Goal: Task Accomplishment & Management: Complete application form

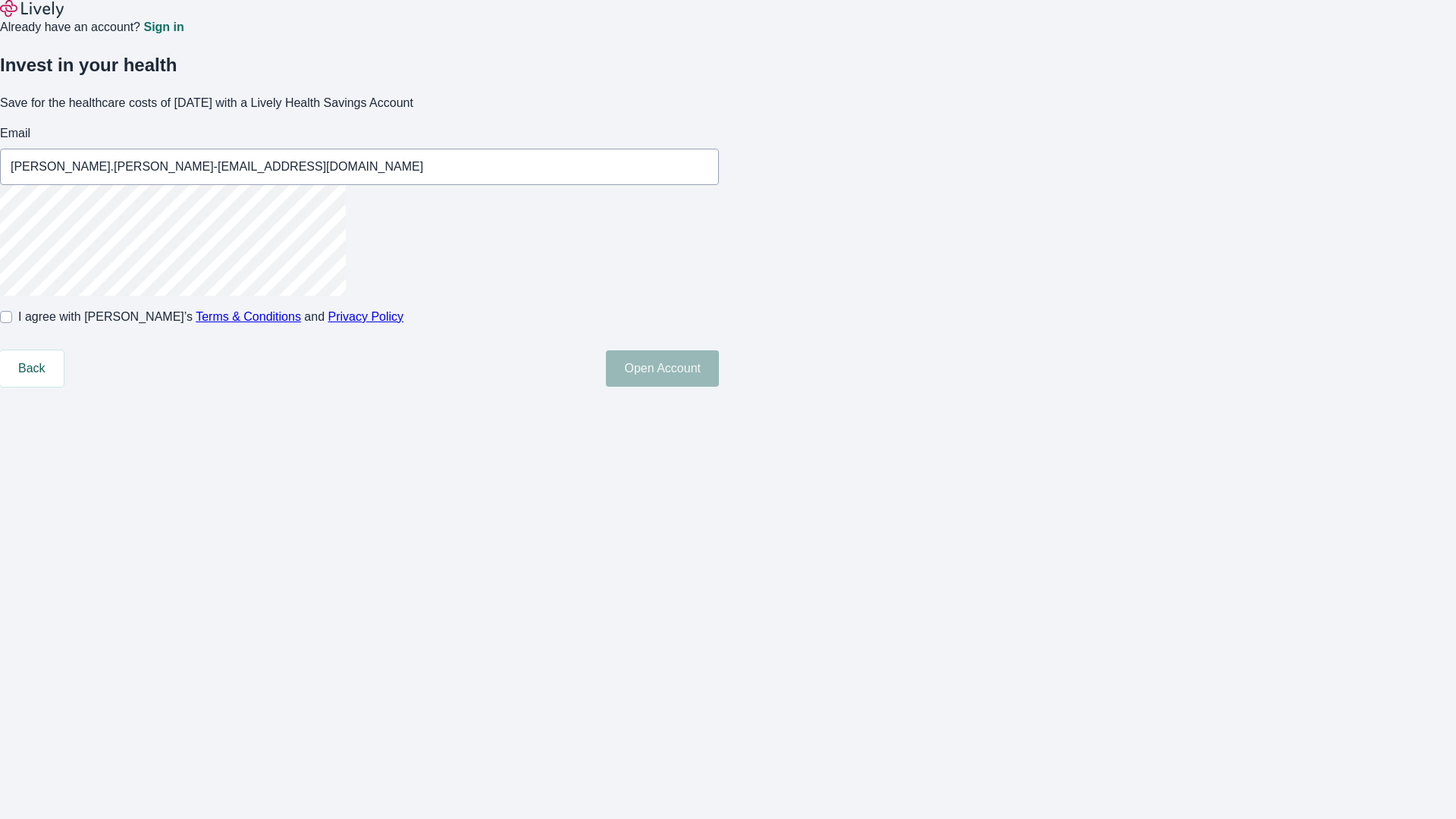
click at [13, 323] on input "I agree with Lively’s Terms & Conditions and Privacy Policy" at bounding box center [6, 318] width 13 height 13
checkbox input "true"
click at [719, 387] on button "Open Account" at bounding box center [662, 368] width 113 height 37
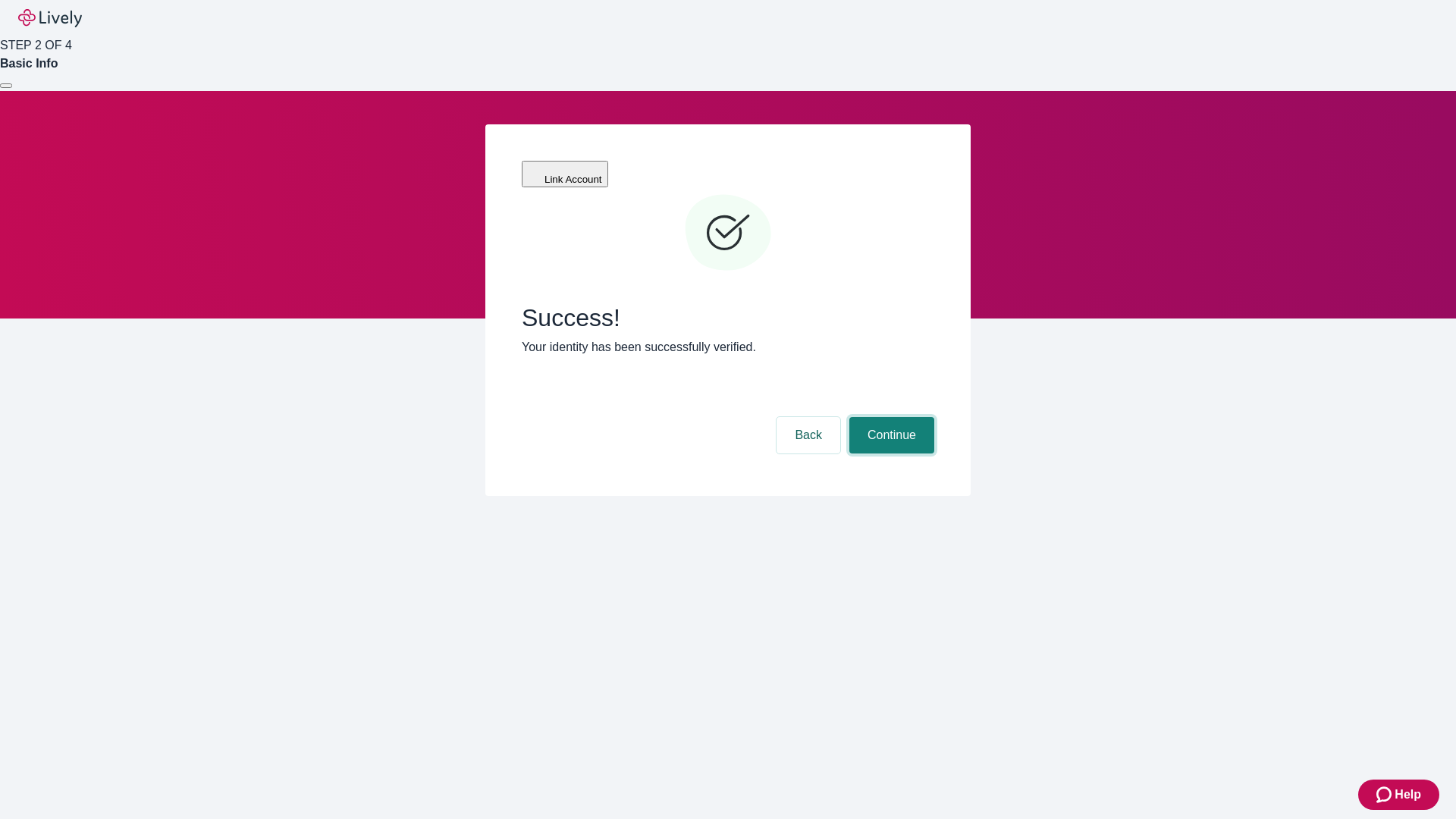
click at [890, 417] on button "Continue" at bounding box center [891, 435] width 85 height 37
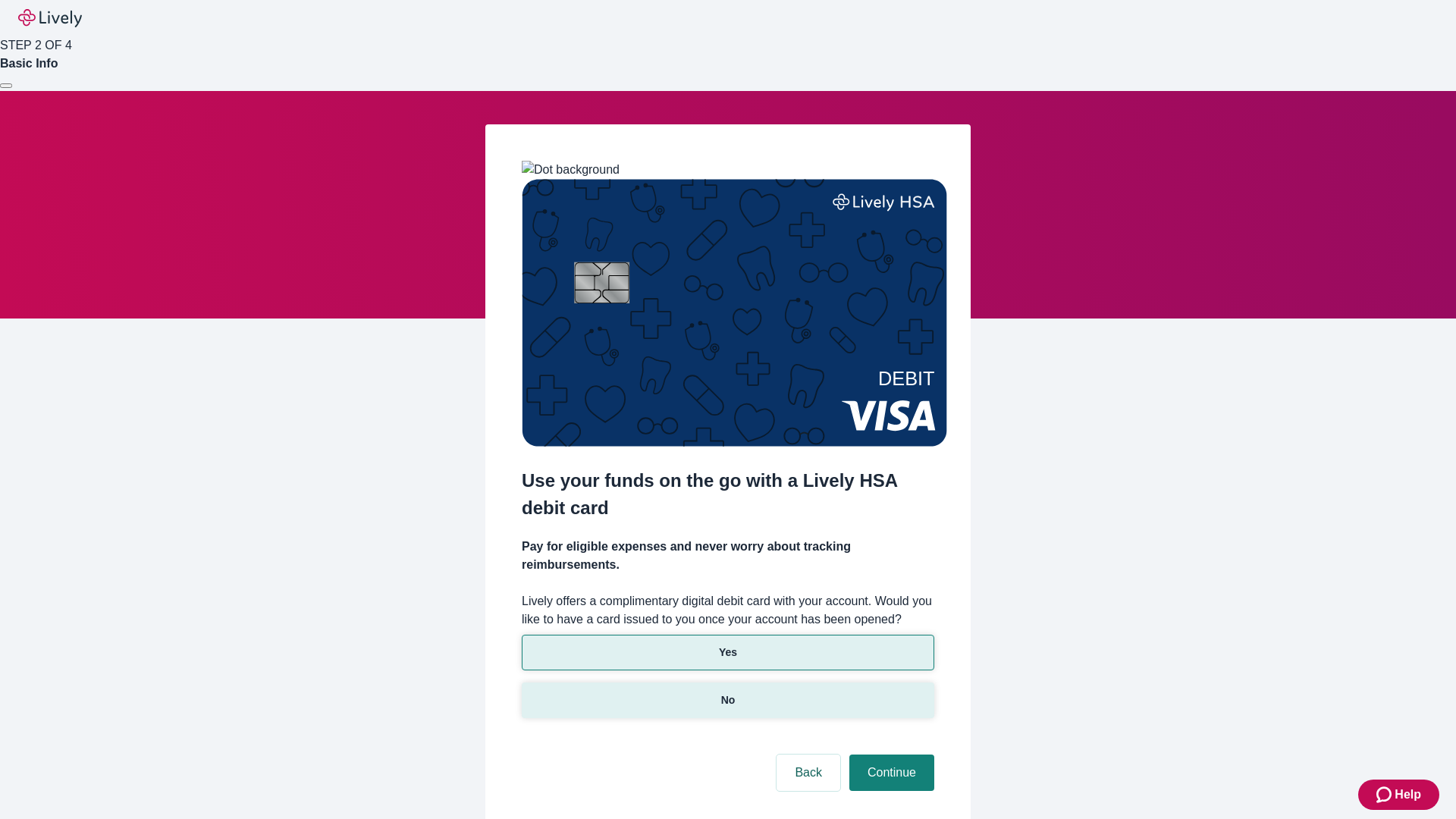
click at [727, 692] on p "No" at bounding box center [728, 700] width 14 height 16
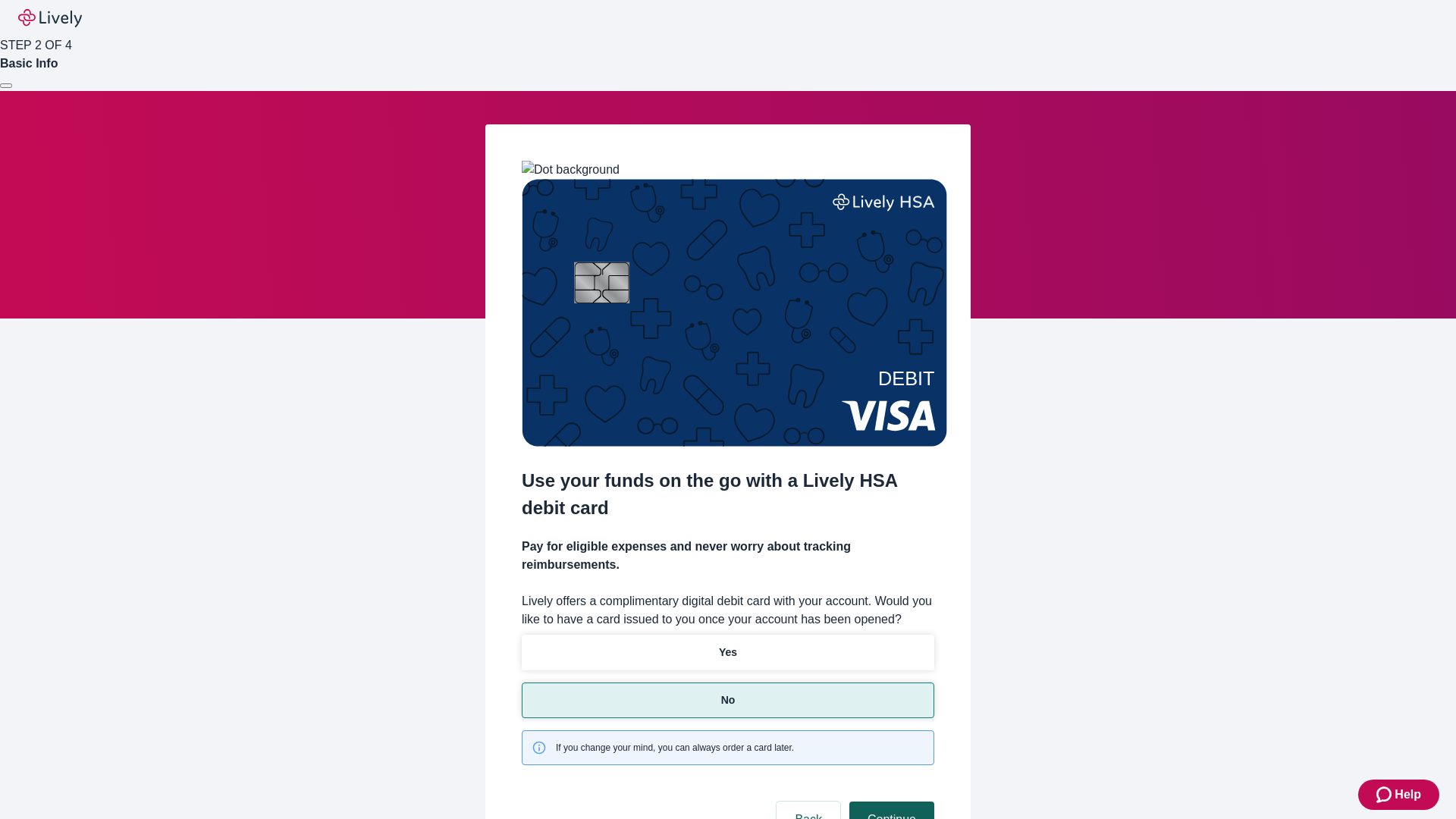
click at [890, 802] on button "Continue" at bounding box center [891, 820] width 85 height 37
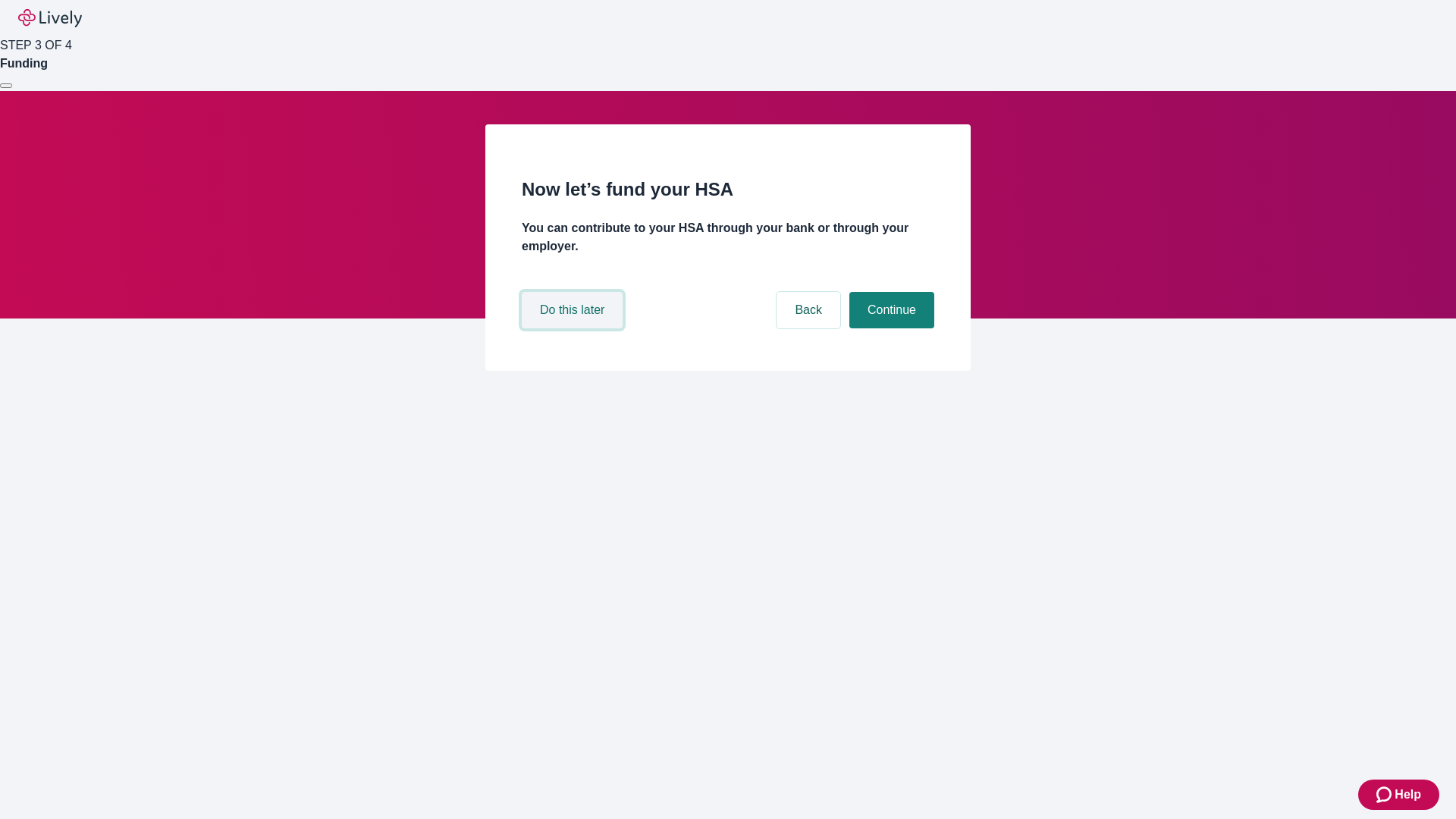
click at [574, 329] on button "Do this later" at bounding box center [572, 310] width 101 height 37
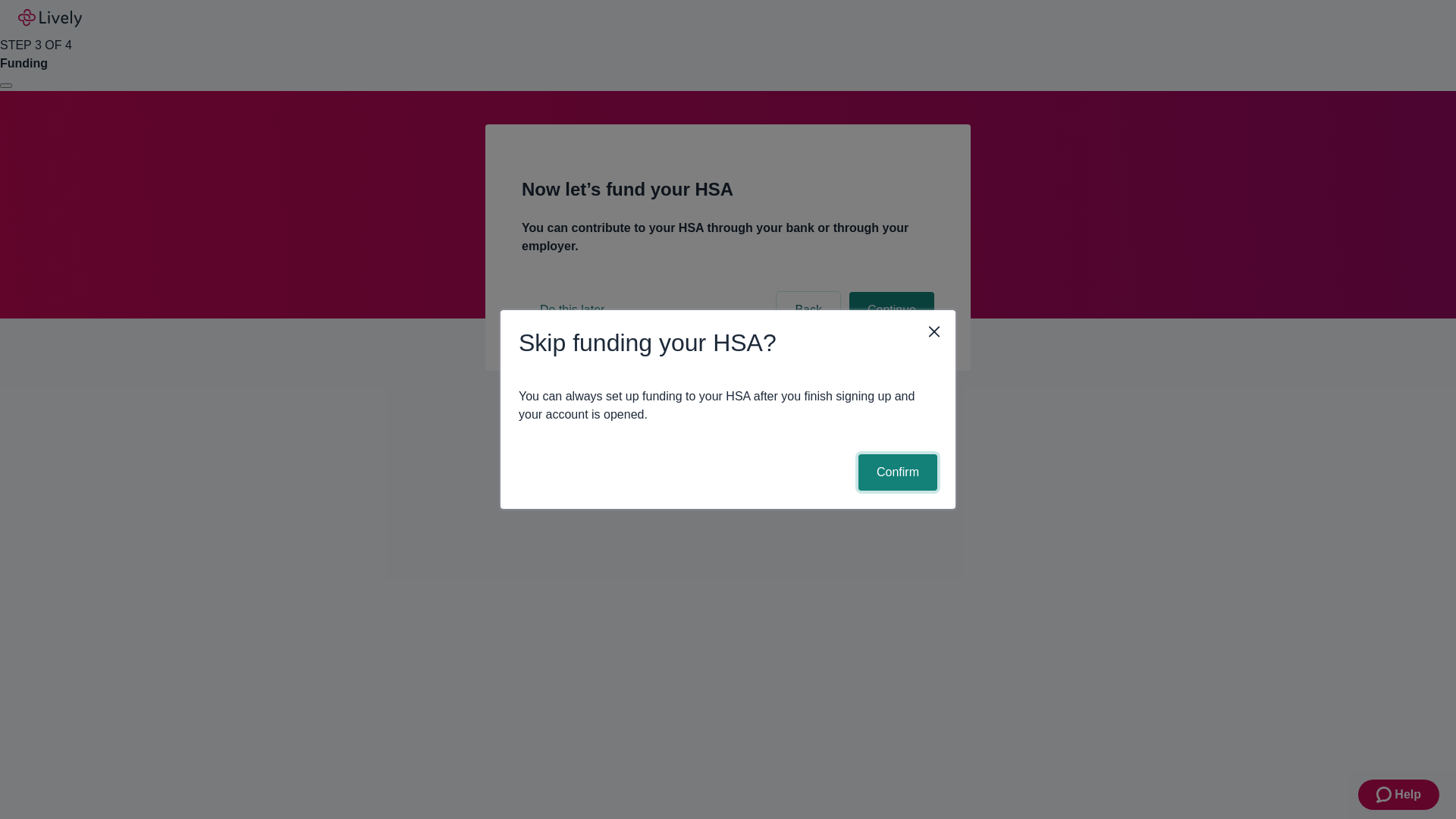
click at [895, 472] on button "Confirm" at bounding box center [898, 472] width 79 height 37
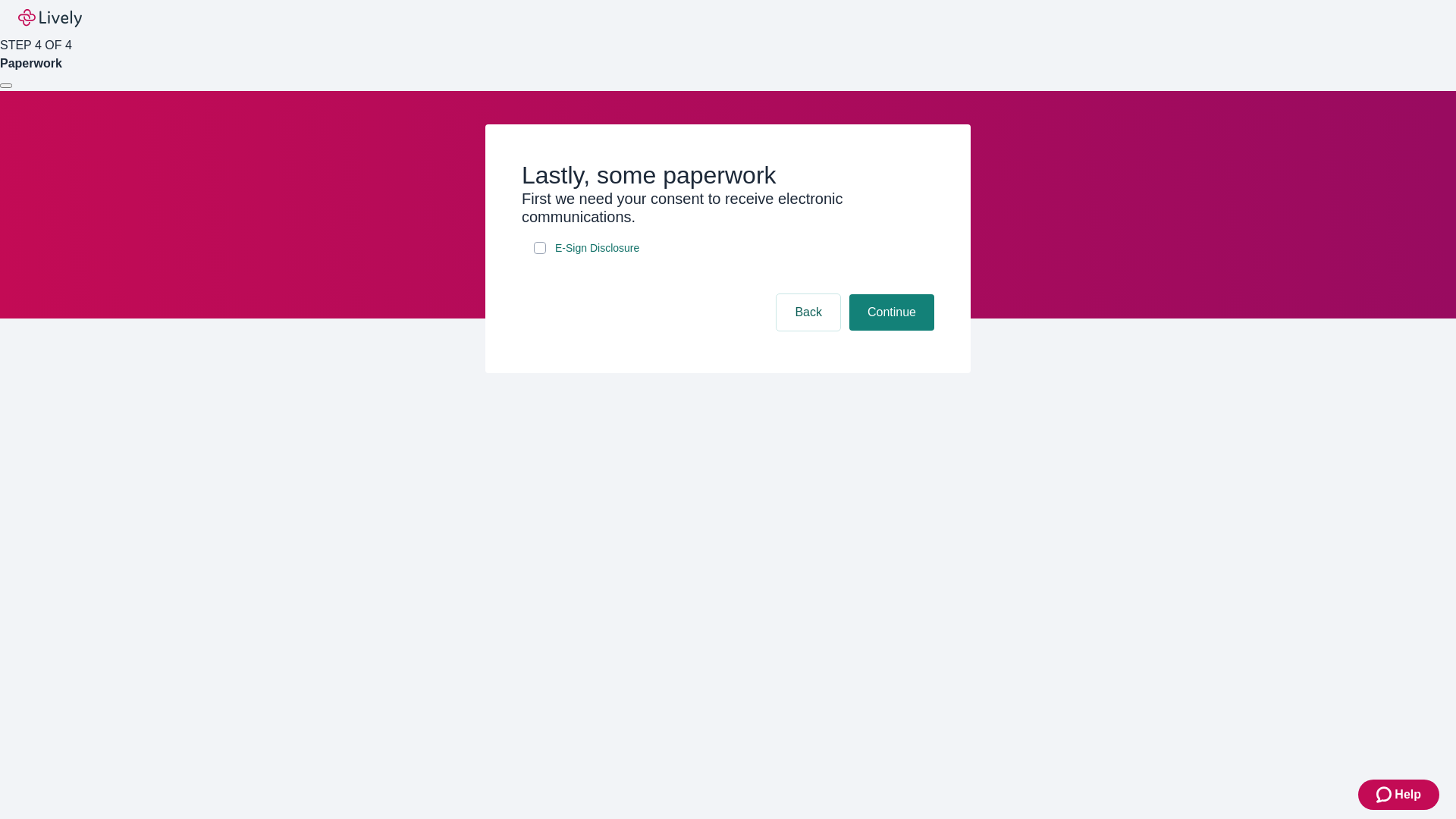
click at [540, 254] on input "E-Sign Disclosure" at bounding box center [540, 248] width 13 height 13
checkbox input "true"
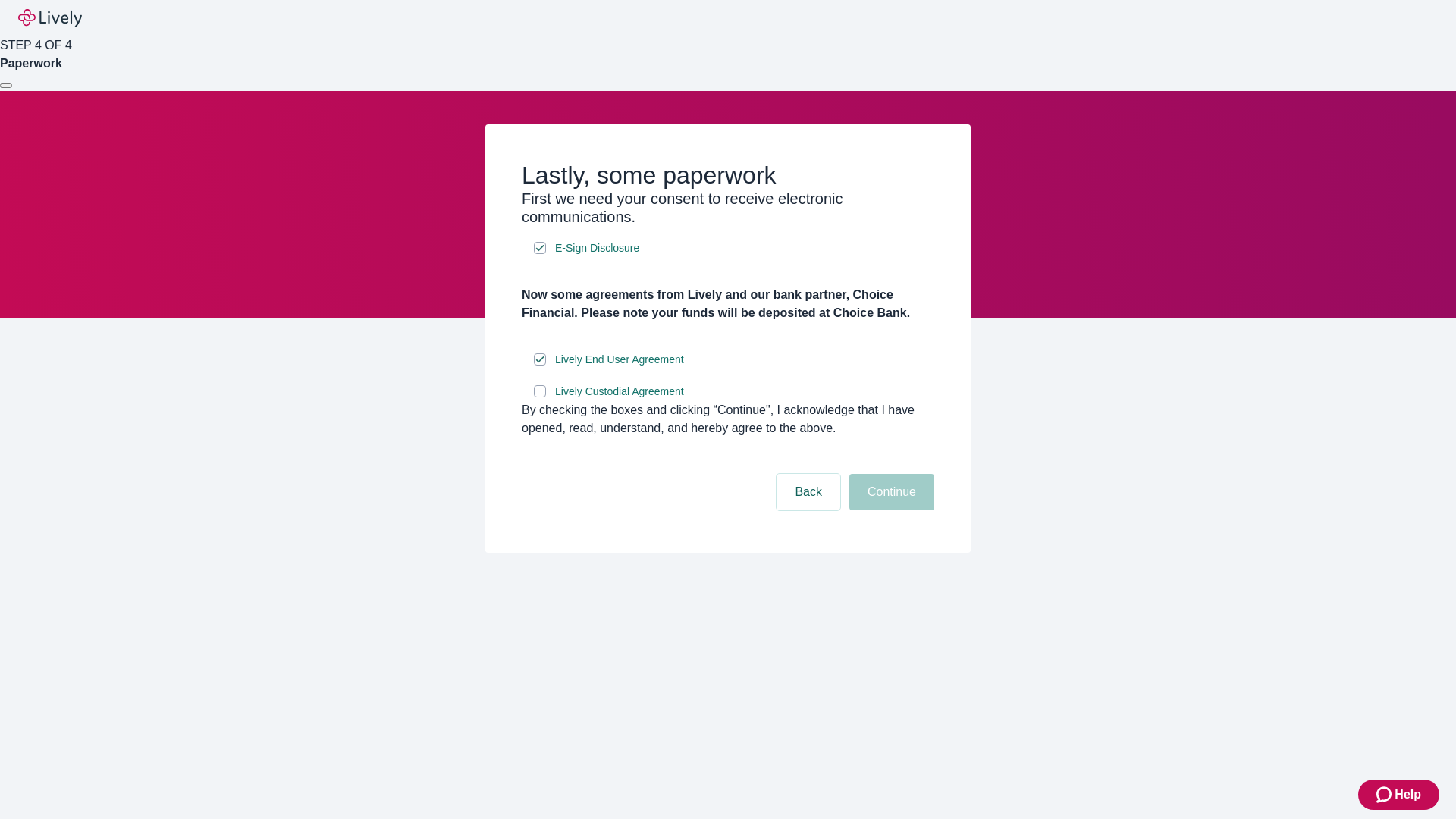
click at [540, 397] on input "Lively Custodial Agreement" at bounding box center [540, 392] width 13 height 13
checkbox input "true"
click at [890, 511] on button "Continue" at bounding box center [891, 492] width 85 height 37
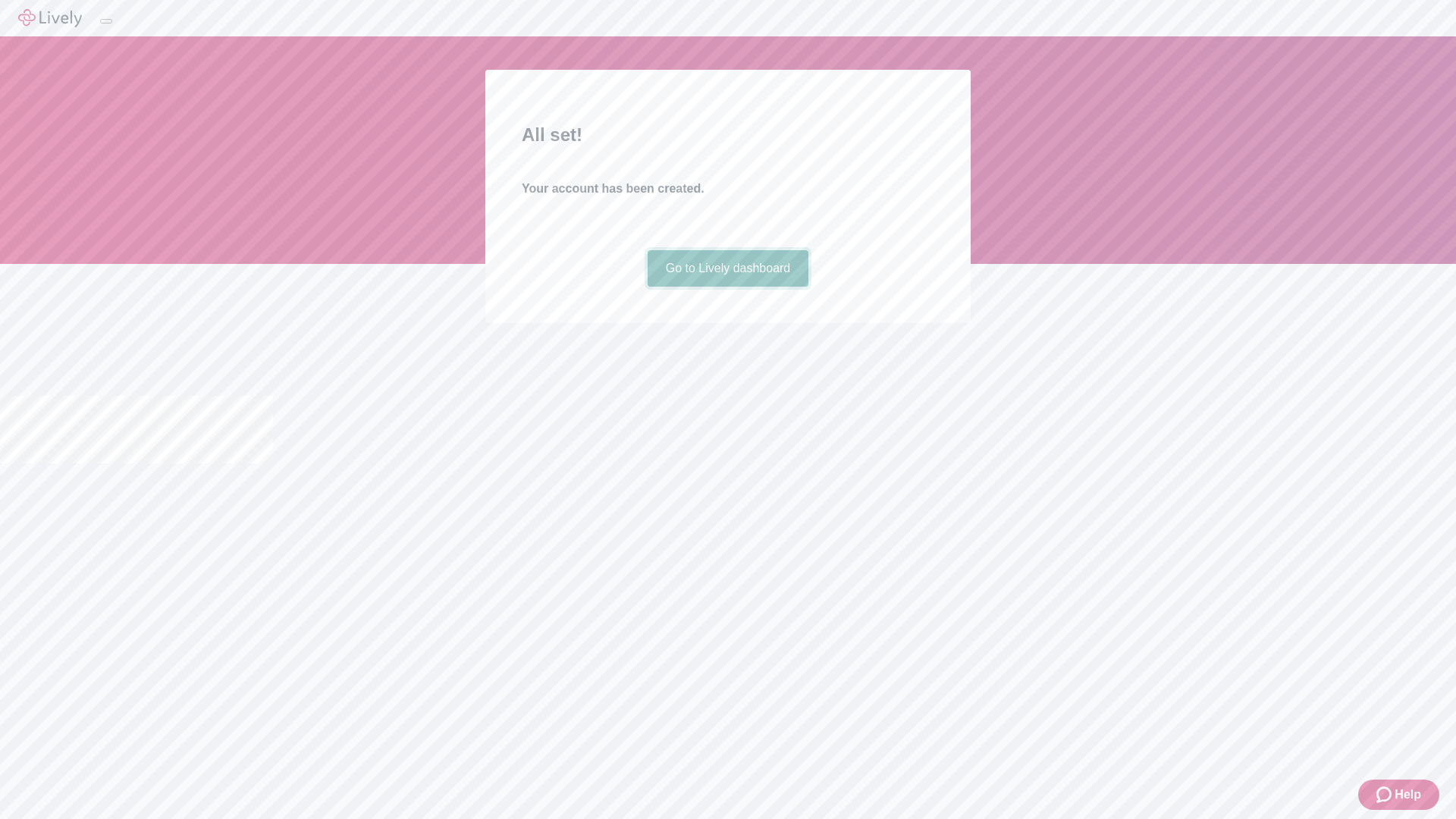
click at [727, 287] on link "Go to Lively dashboard" at bounding box center [728, 268] width 162 height 37
